Goal: Task Accomplishment & Management: Manage account settings

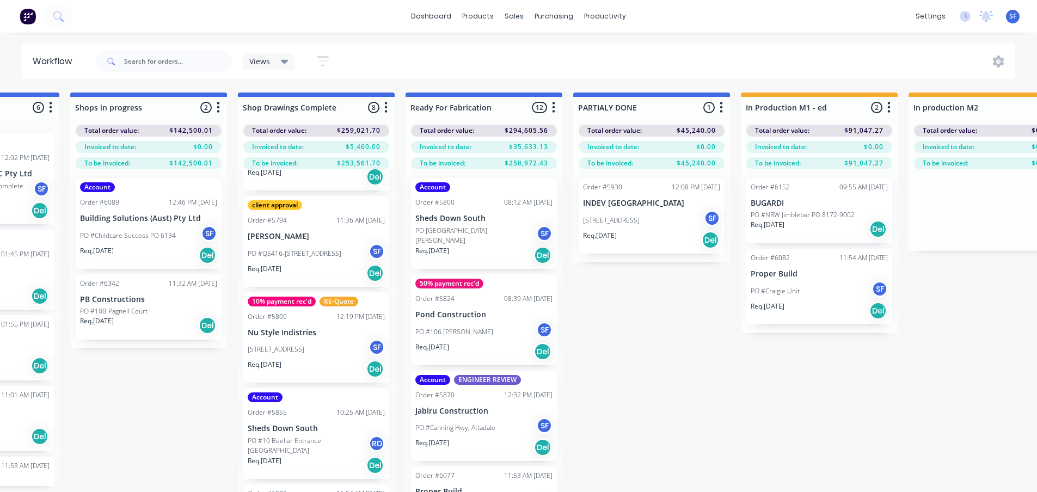
scroll to position [54, 0]
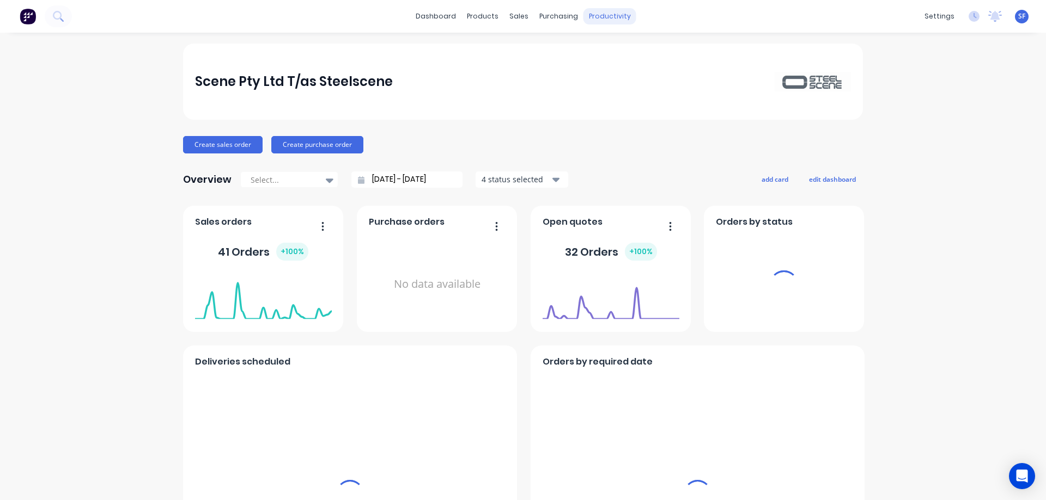
click at [605, 14] on div "productivity" at bounding box center [609, 16] width 53 height 16
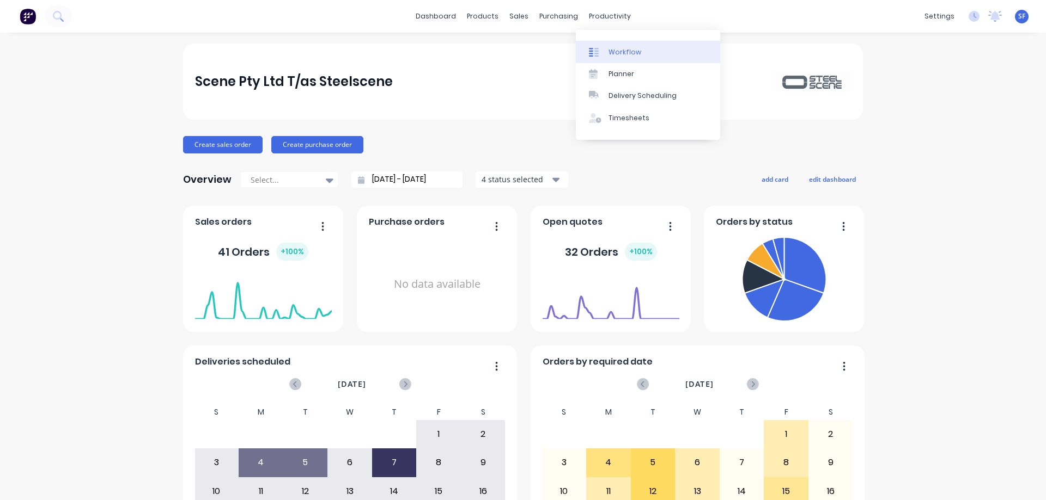
click at [626, 50] on div "Workflow" at bounding box center [624, 52] width 33 height 10
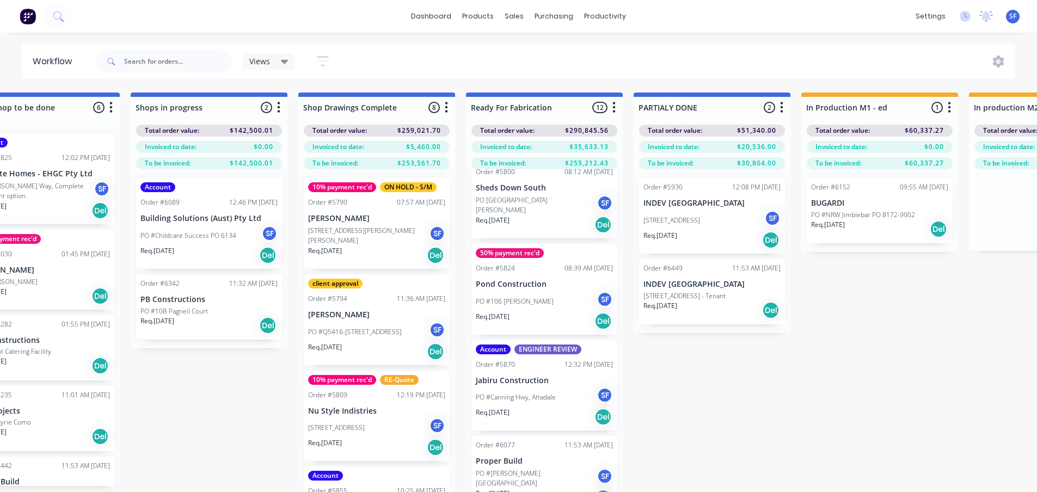
scroll to position [109, 0]
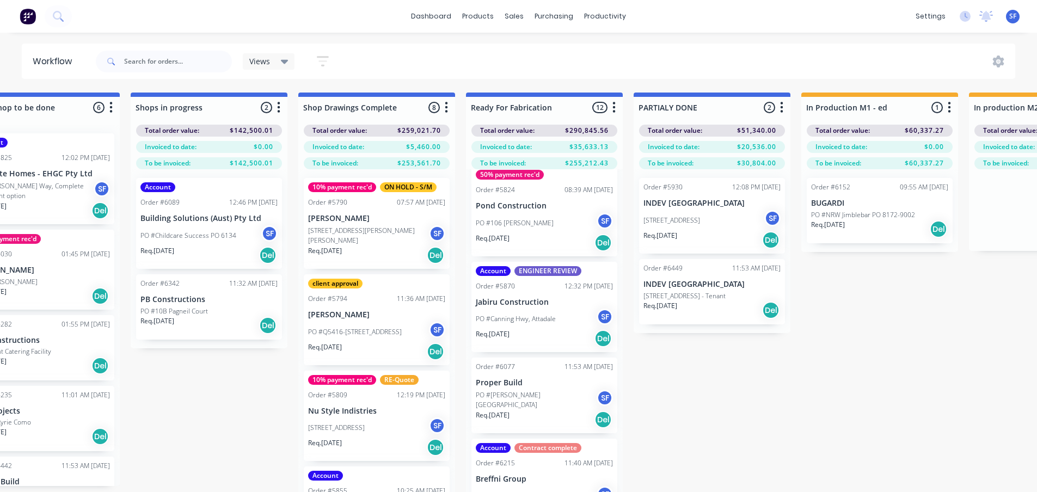
click at [547, 327] on div "PO #Canning Hwy, Attadale SF" at bounding box center [544, 319] width 137 height 21
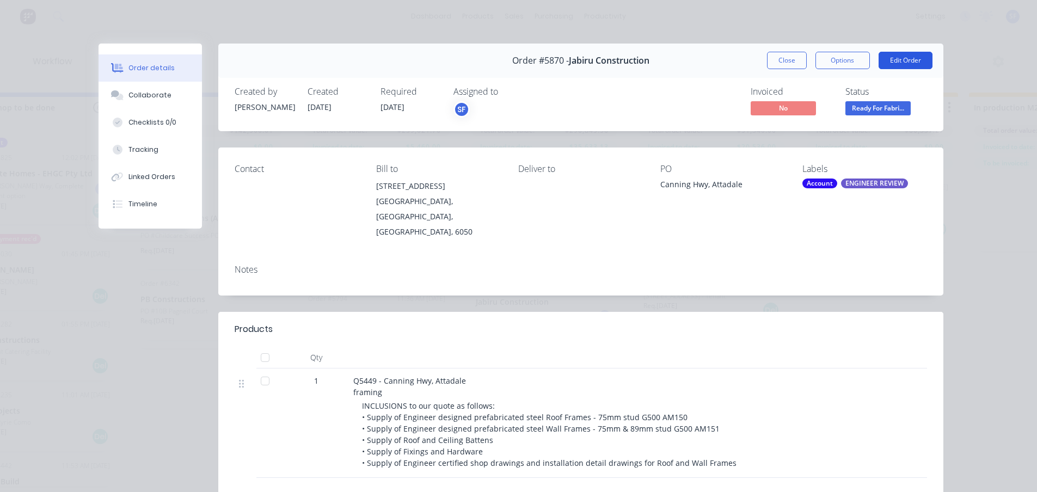
click at [905, 60] on button "Edit Order" at bounding box center [906, 60] width 54 height 17
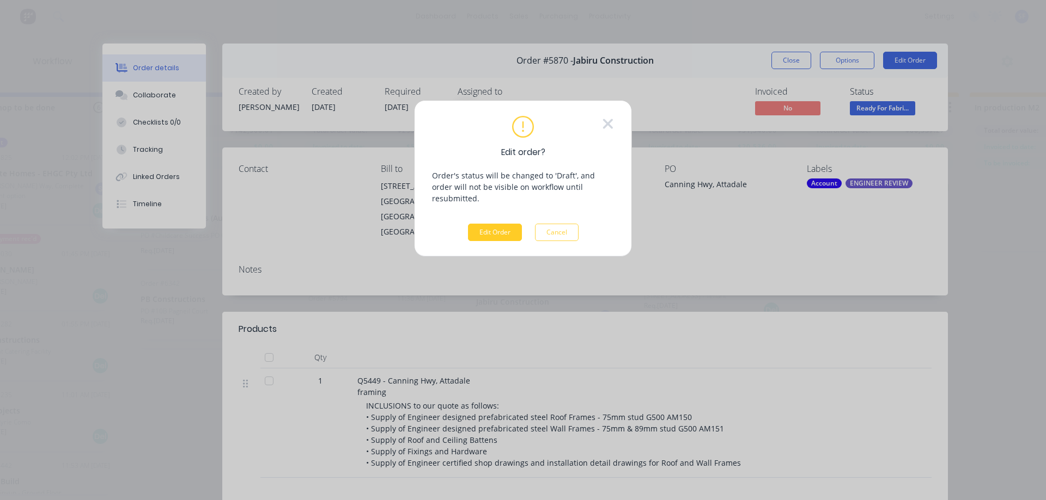
click at [478, 225] on button "Edit Order" at bounding box center [495, 232] width 54 height 17
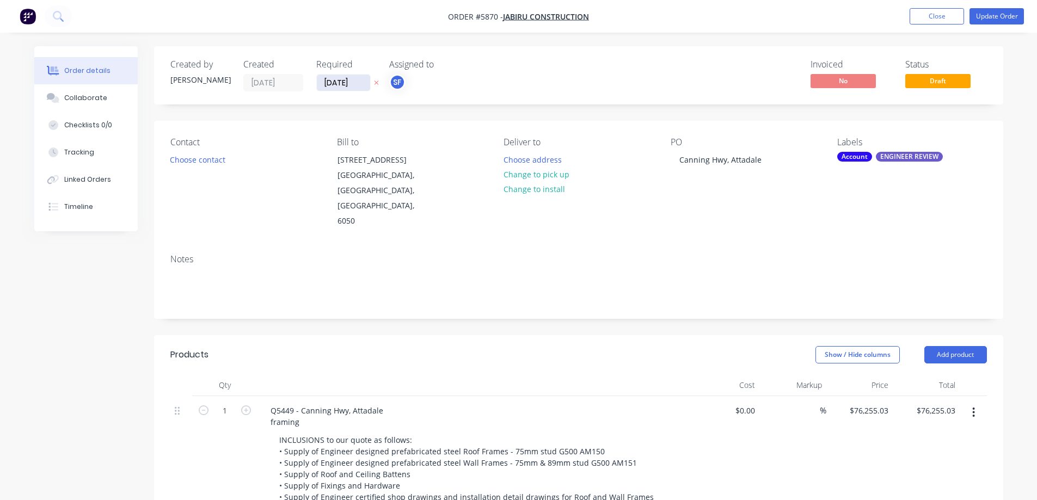
click at [341, 85] on input "[DATE]" at bounding box center [343, 83] width 53 height 16
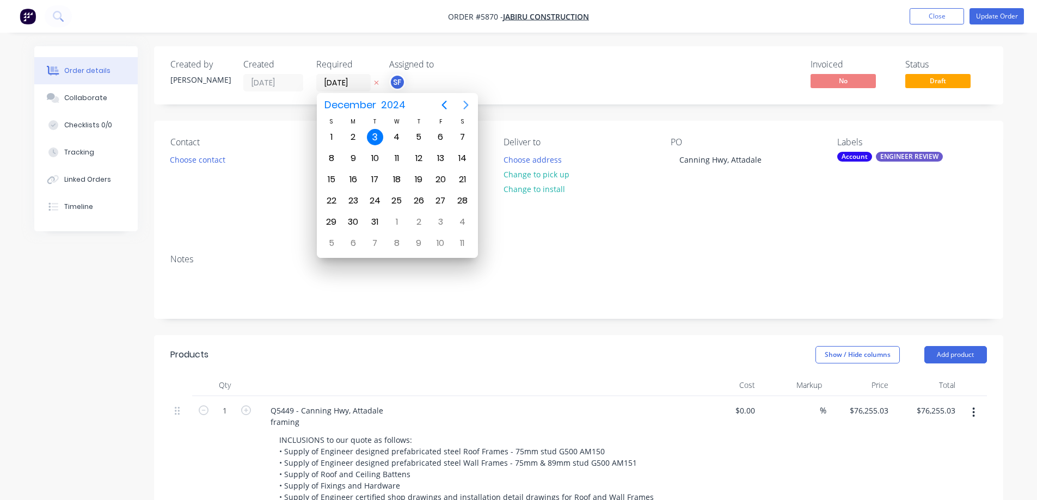
click at [464, 106] on icon "Next page" at bounding box center [466, 105] width 13 height 13
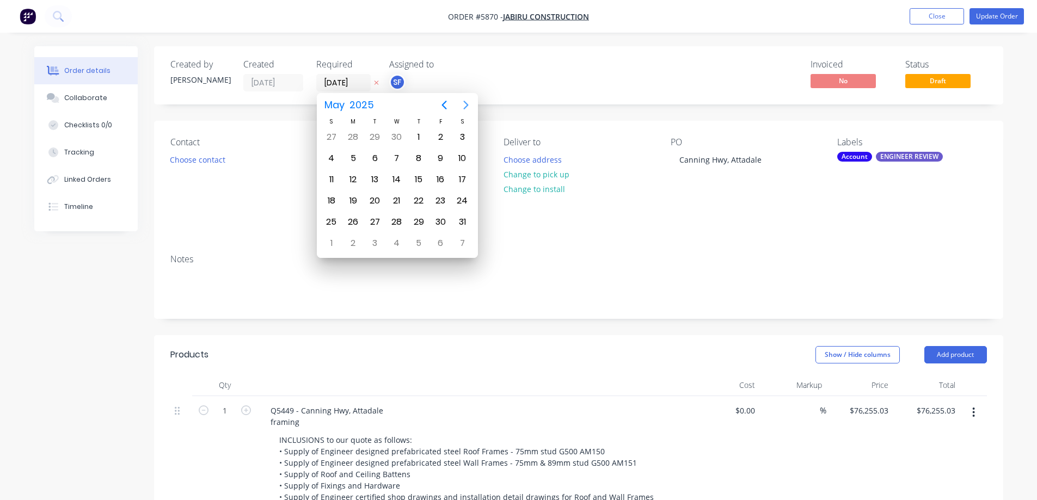
click at [464, 106] on icon "Next page" at bounding box center [466, 105] width 13 height 13
click at [444, 101] on icon "Previous page" at bounding box center [444, 105] width 13 height 13
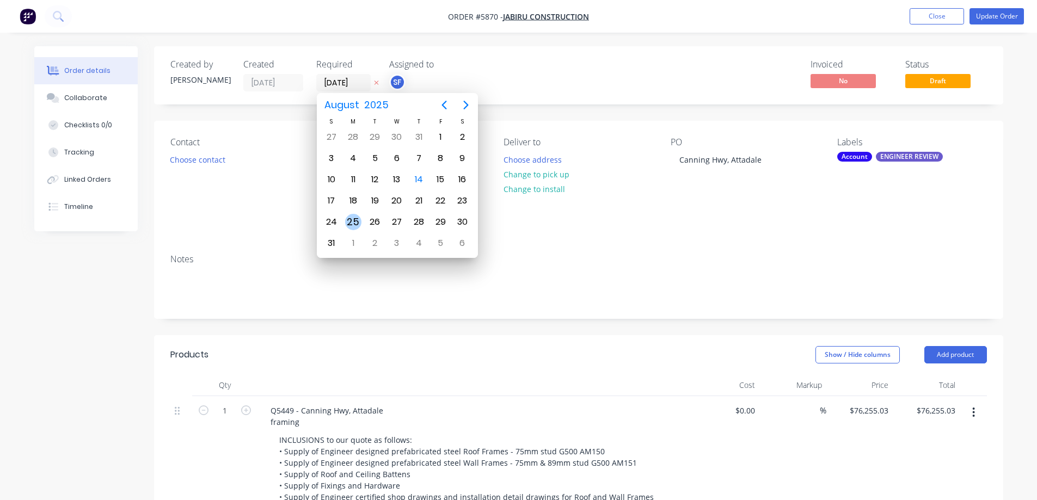
click at [357, 225] on div "25" at bounding box center [353, 222] width 16 height 16
type input "[DATE]"
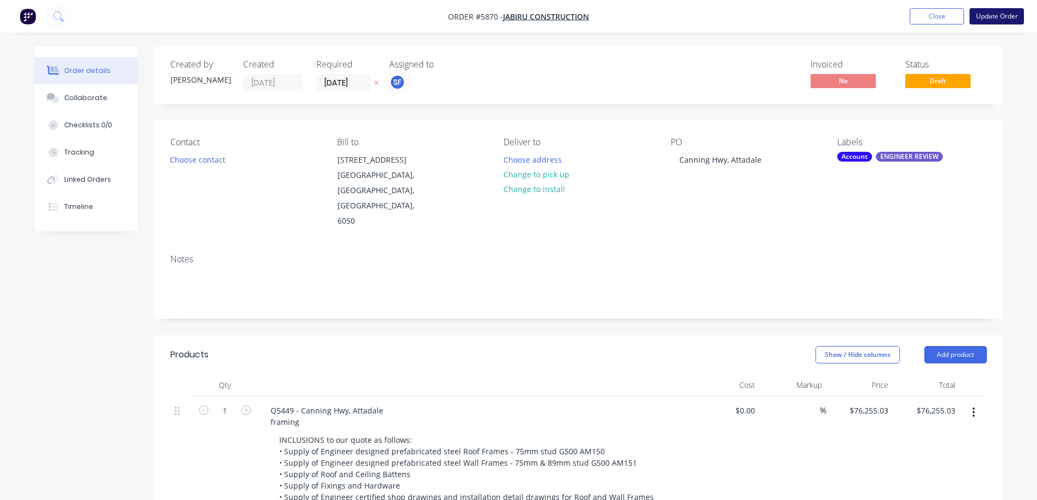
click at [999, 13] on button "Update Order" at bounding box center [997, 16] width 54 height 16
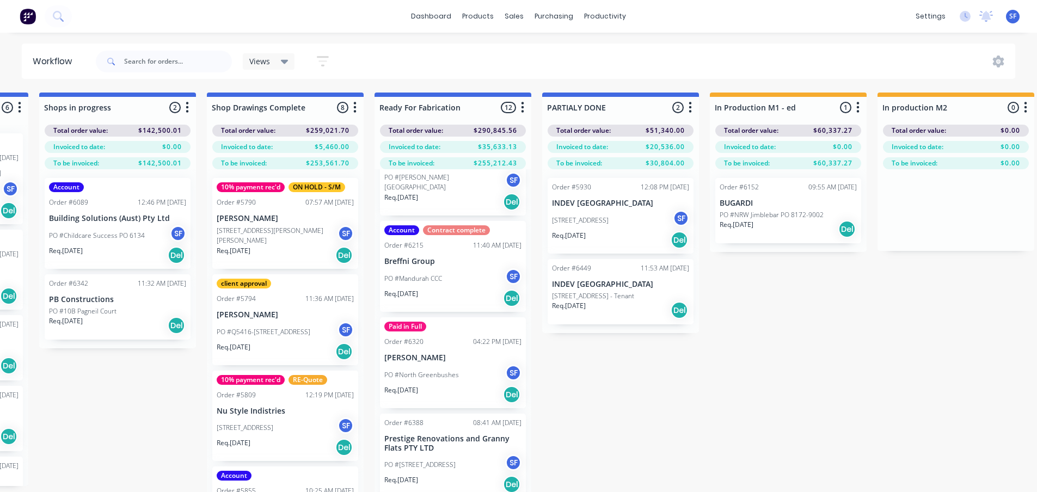
scroll to position [272, 0]
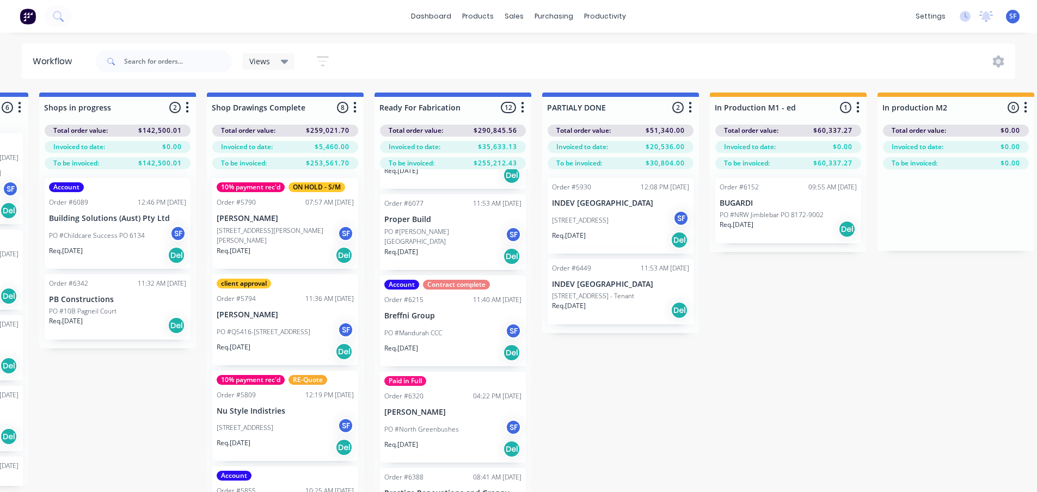
click at [454, 446] on div "Req. [DATE] Del" at bounding box center [452, 449] width 137 height 19
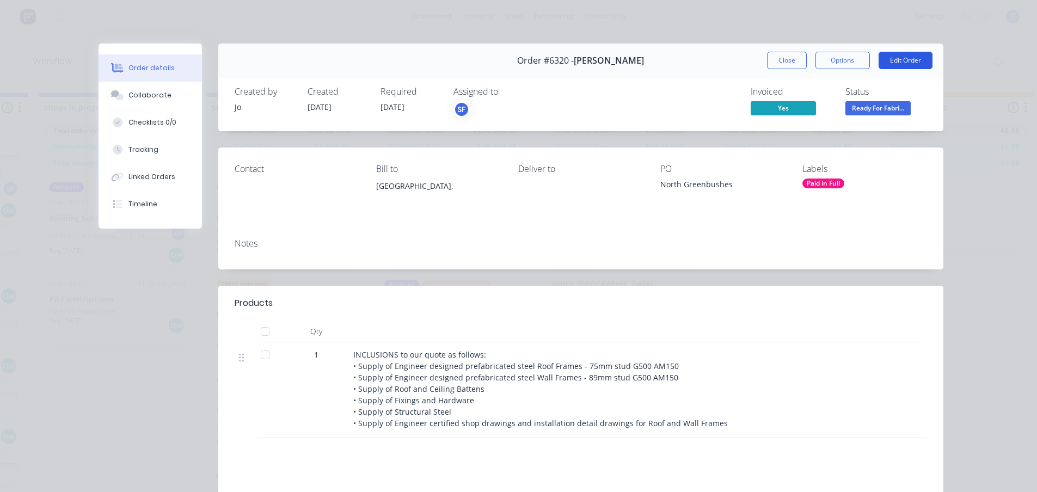
click at [893, 55] on button "Edit Order" at bounding box center [906, 60] width 54 height 17
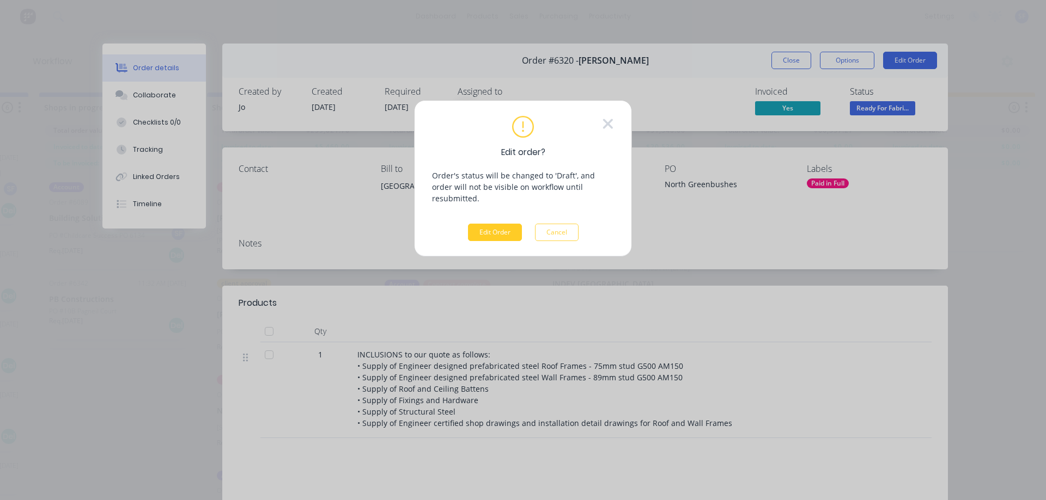
click at [512, 226] on button "Edit Order" at bounding box center [495, 232] width 54 height 17
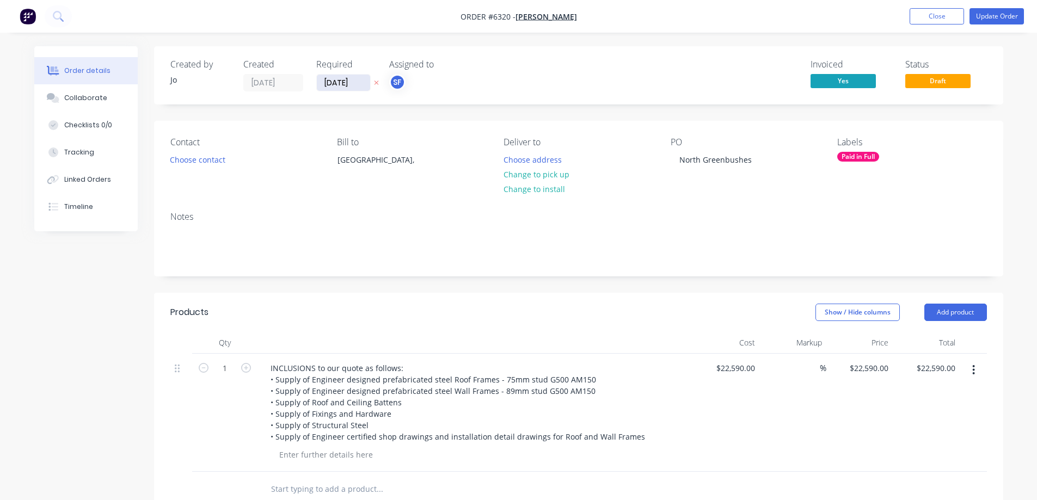
click at [361, 84] on input "[DATE]" at bounding box center [343, 83] width 53 height 16
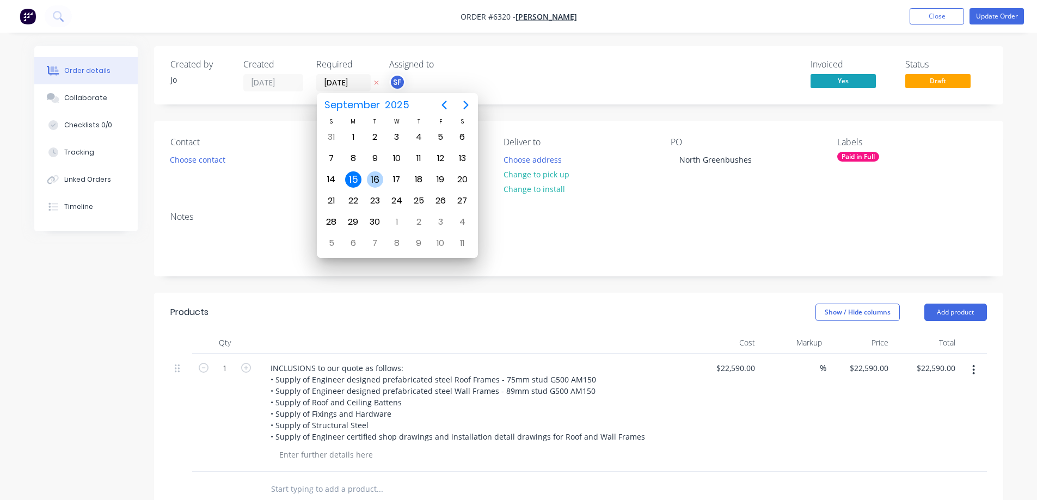
click at [372, 184] on div "16" at bounding box center [375, 180] width 16 height 16
type input "[DATE]"
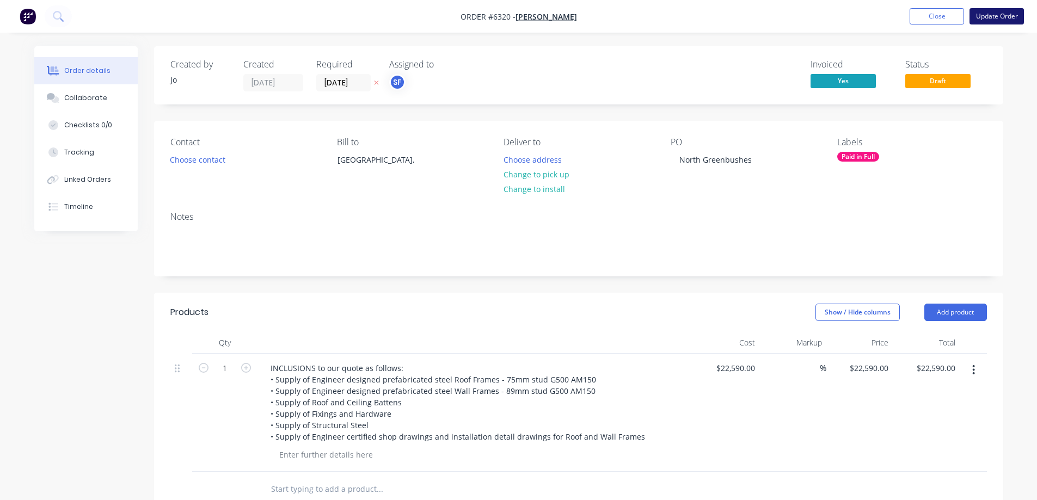
click at [999, 14] on button "Update Order" at bounding box center [997, 16] width 54 height 16
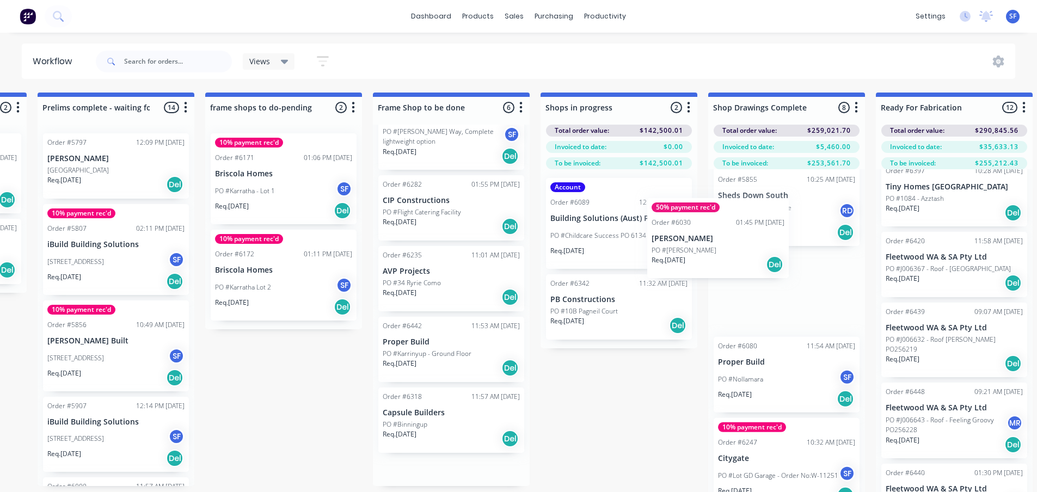
scroll to position [303, 0]
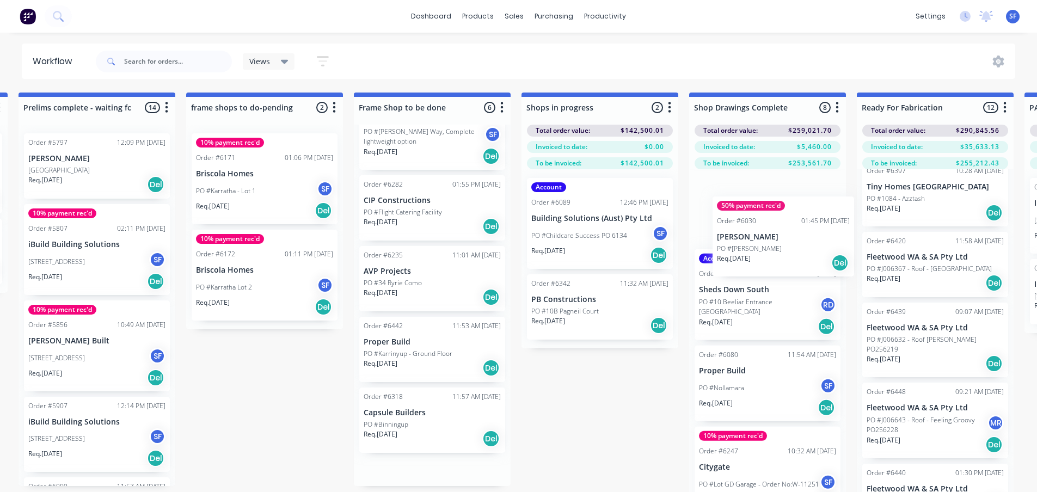
drag, startPoint x: 428, startPoint y: 228, endPoint x: 774, endPoint y: 251, distance: 347.1
click at [774, 251] on div "Submitted 8 Status colour #273444 hex #273444 Save Cancel Summaries Total order…" at bounding box center [698, 312] width 2764 height 438
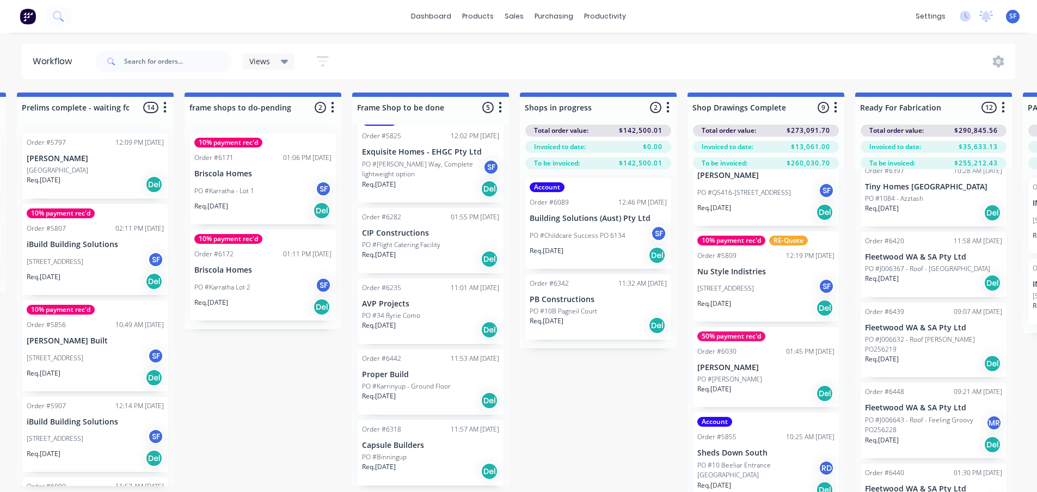
scroll to position [248, 0]
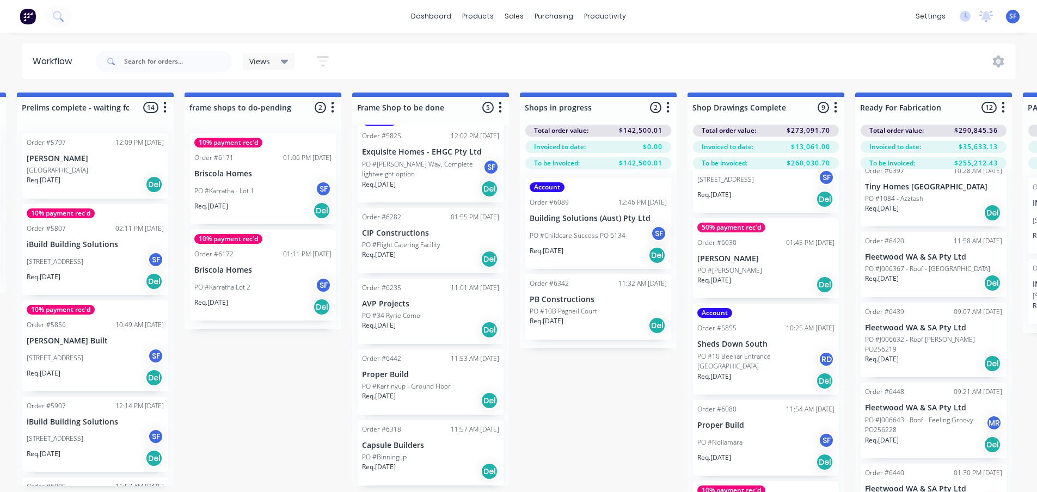
click at [771, 273] on div "PO #[PERSON_NAME]" at bounding box center [766, 271] width 137 height 10
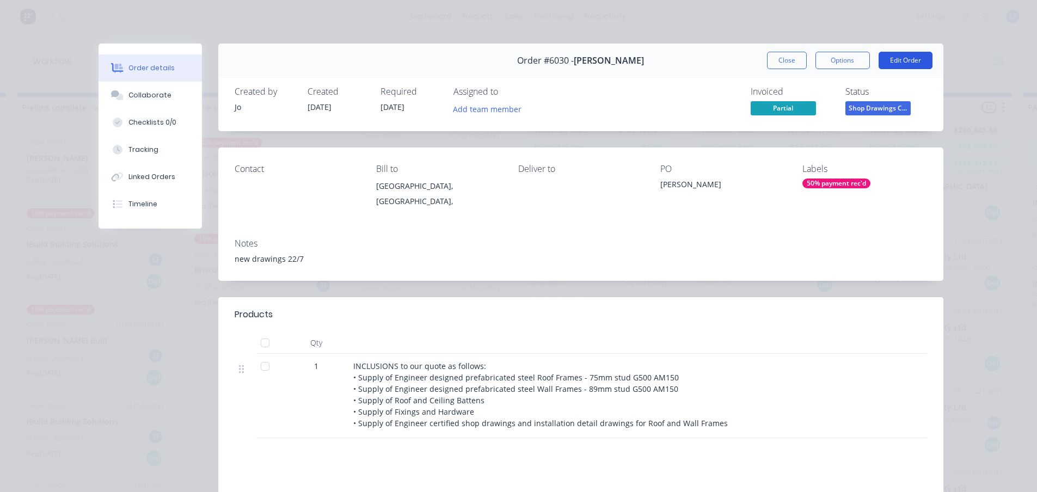
click at [894, 64] on button "Edit Order" at bounding box center [906, 60] width 54 height 17
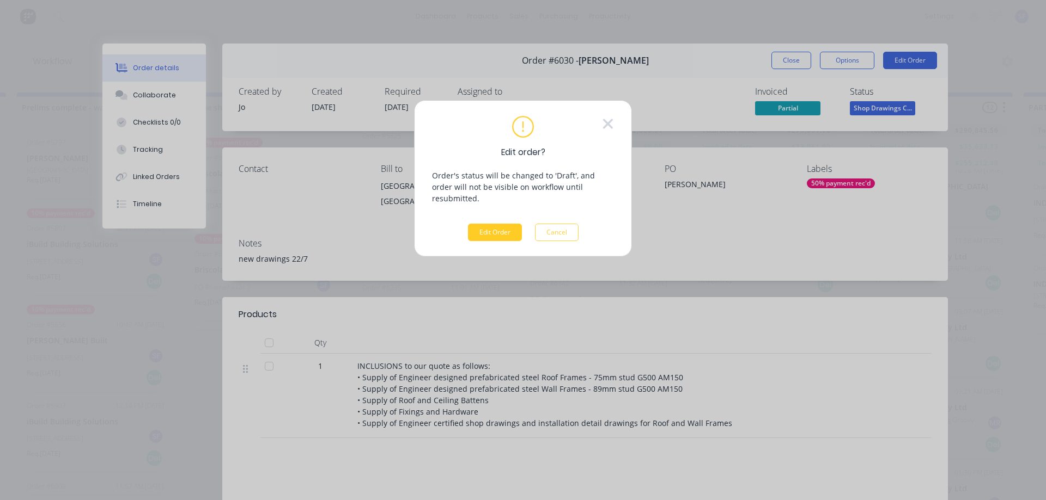
click at [491, 224] on button "Edit Order" at bounding box center [495, 232] width 54 height 17
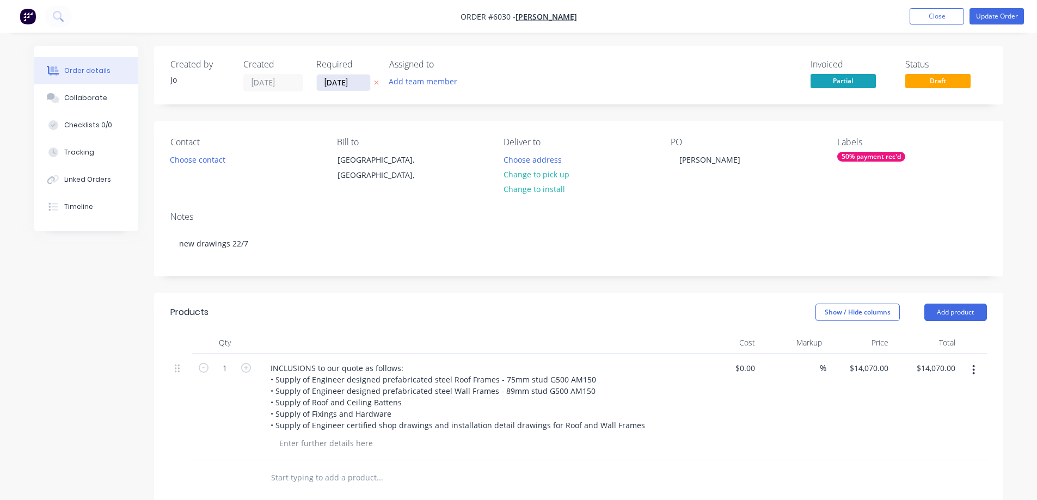
click at [365, 88] on input "[DATE]" at bounding box center [343, 83] width 53 height 16
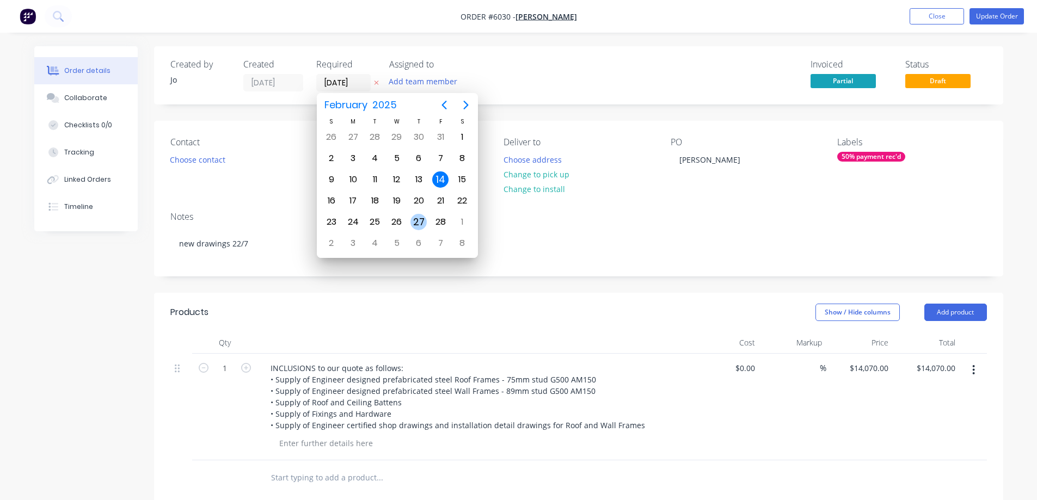
click at [420, 222] on div "27" at bounding box center [419, 222] width 16 height 16
type input "[DATE]"
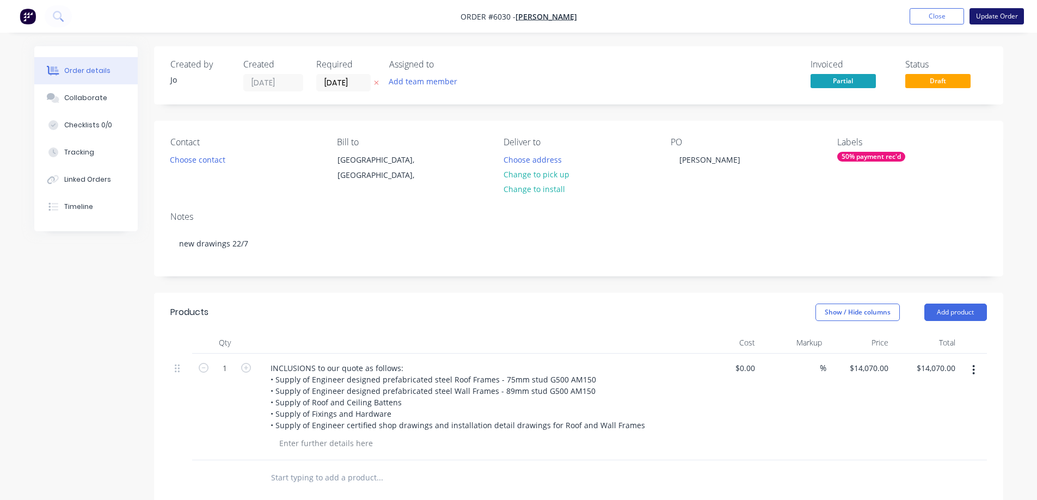
click at [996, 20] on button "Update Order" at bounding box center [997, 16] width 54 height 16
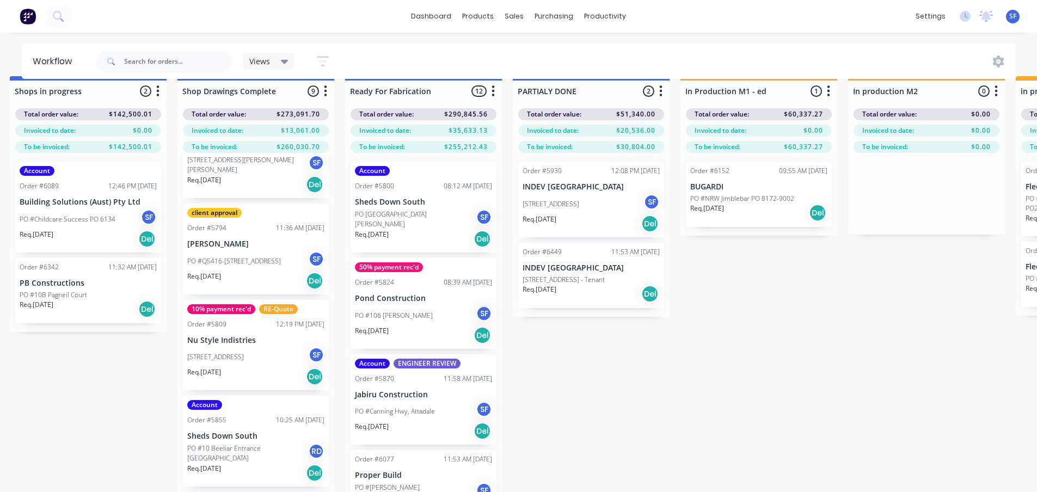
scroll to position [0, 1188]
